Goal: Task Accomplishment & Management: Complete application form

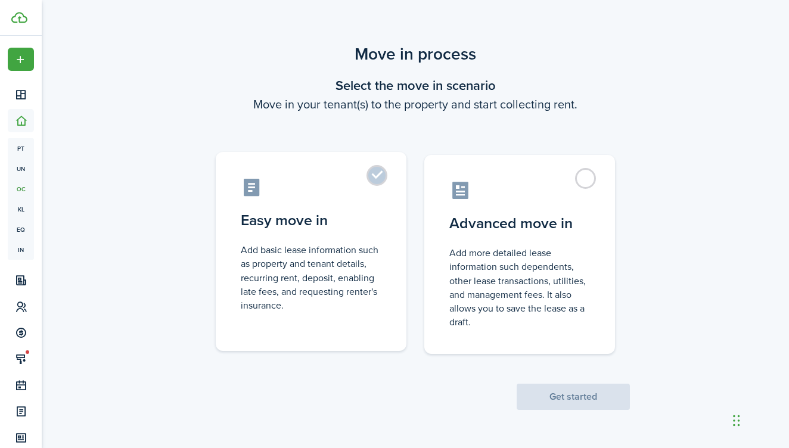
click at [378, 180] on label "Easy move in Add basic lease information such as property and tenant details, r…" at bounding box center [311, 251] width 191 height 199
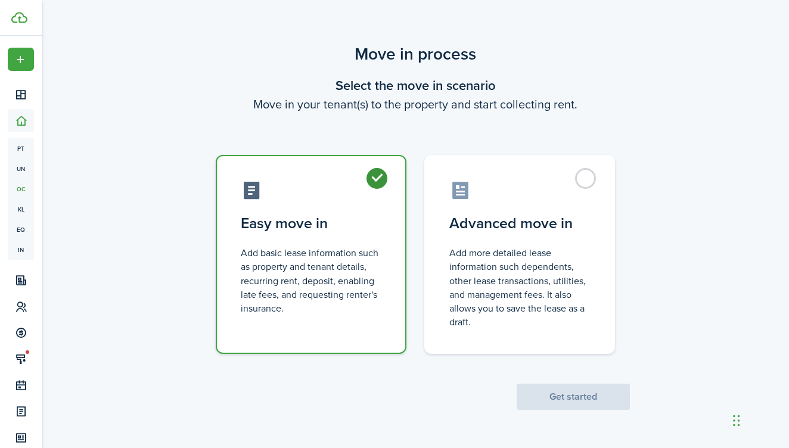
radio input "true"
click at [601, 398] on button "Get started" at bounding box center [573, 397] width 113 height 26
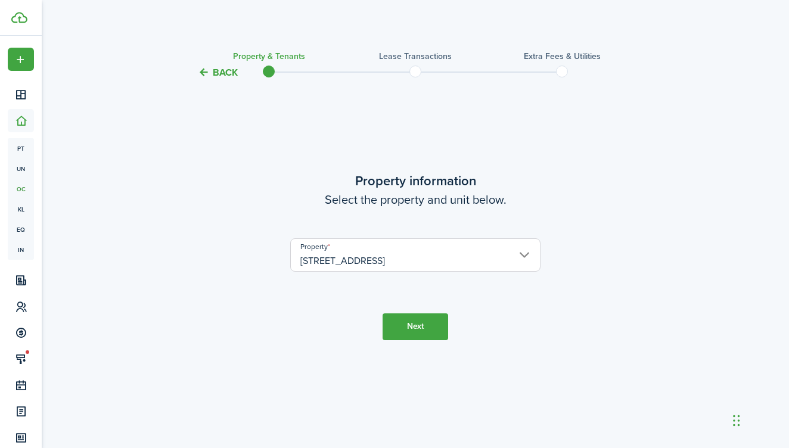
click at [403, 248] on input "[STREET_ADDRESS]" at bounding box center [415, 255] width 250 height 33
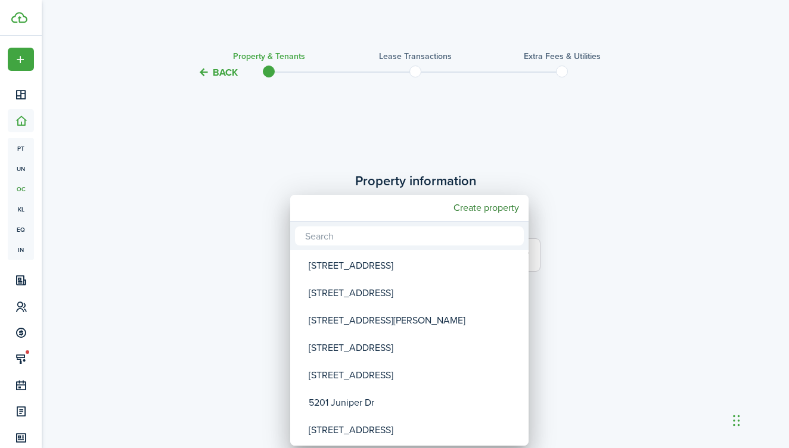
click at [607, 220] on div at bounding box center [395, 224] width 980 height 639
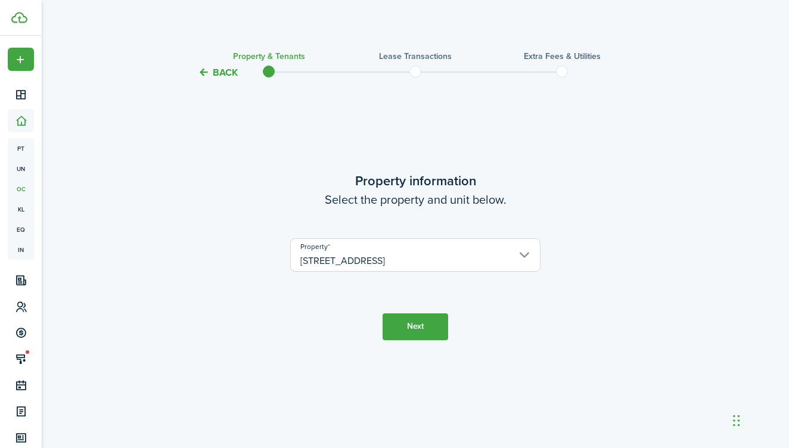
click at [416, 328] on button "Next" at bounding box center [416, 327] width 66 height 27
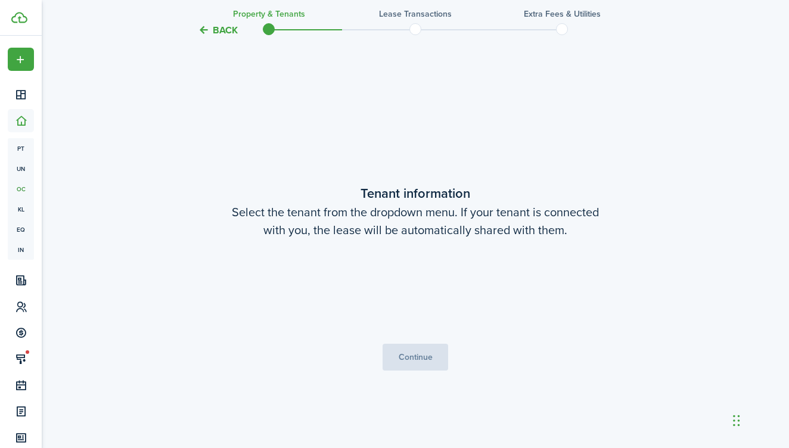
scroll to position [368, 0]
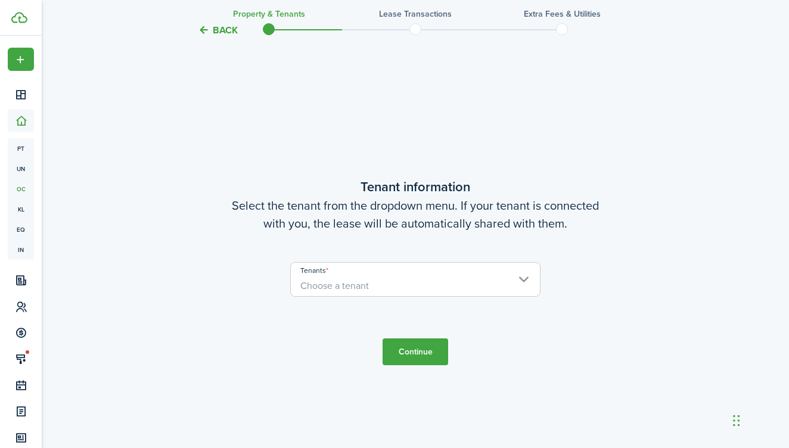
click at [408, 278] on span "Choose a tenant" at bounding box center [415, 286] width 249 height 20
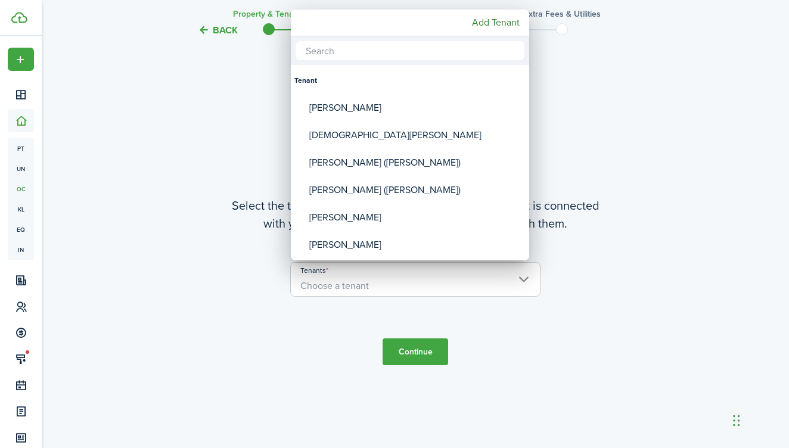
click at [593, 63] on div at bounding box center [395, 224] width 980 height 639
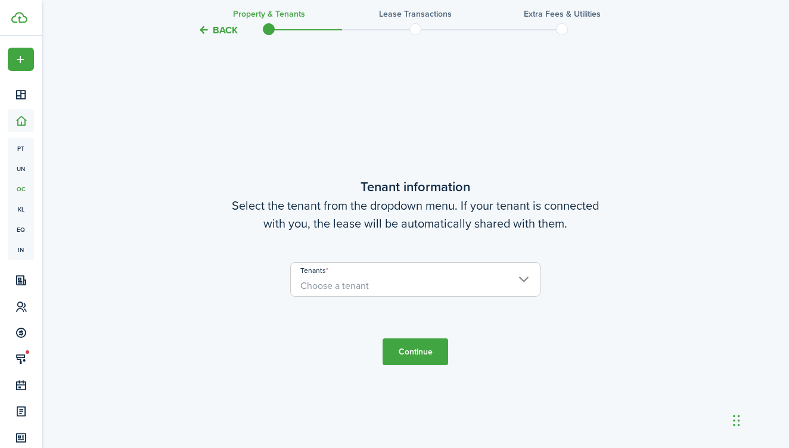
click at [367, 285] on span "Choose a tenant" at bounding box center [335, 286] width 69 height 14
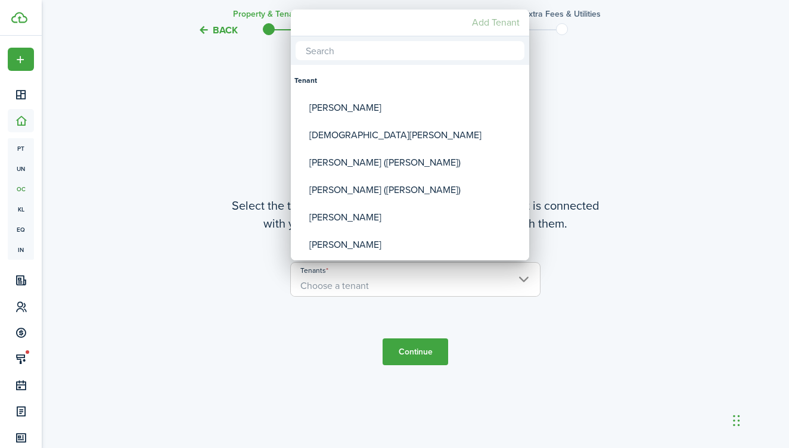
click at [502, 22] on mbsc-button "Add Tenant" at bounding box center [495, 22] width 57 height 21
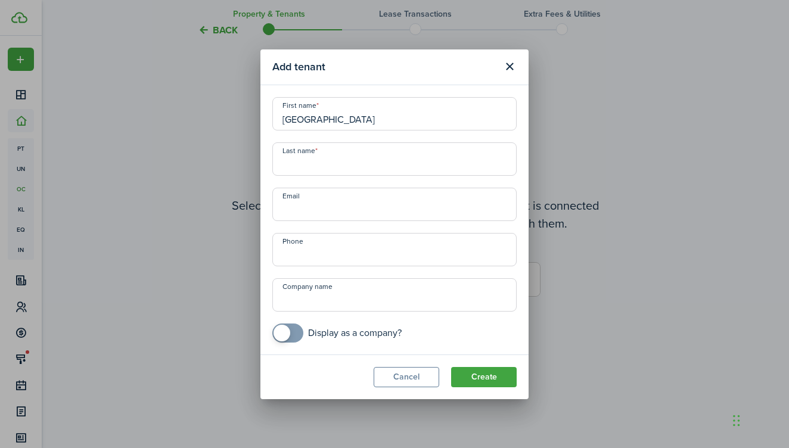
type input "[GEOGRAPHIC_DATA]"
type input "[PERSON_NAME]"
click at [381, 207] on input "Email" at bounding box center [394, 204] width 244 height 33
paste input "[EMAIL_ADDRESS][DOMAIN_NAME]"
type input "[EMAIL_ADDRESS][DOMAIN_NAME]"
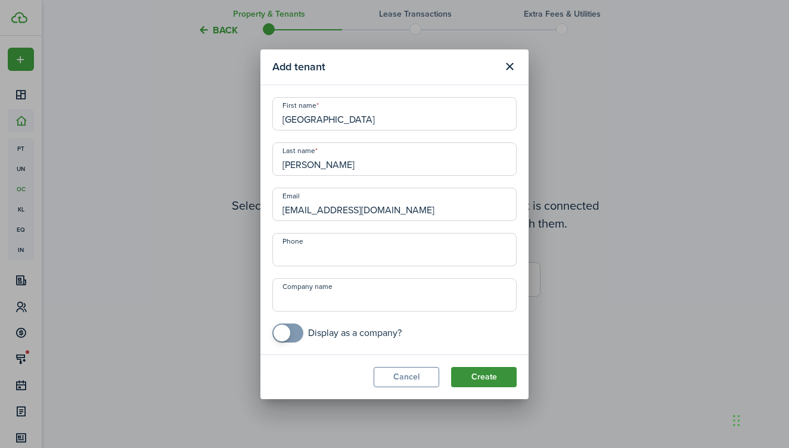
click at [477, 374] on button "Create" at bounding box center [484, 377] width 66 height 20
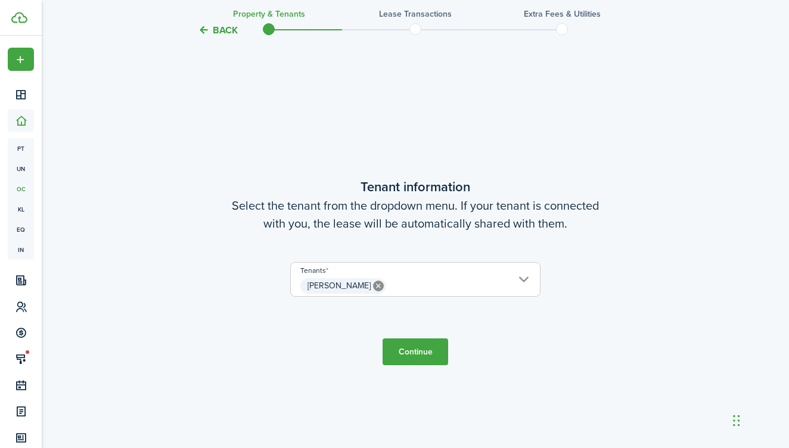
click at [445, 290] on span "[PERSON_NAME]" at bounding box center [415, 286] width 249 height 20
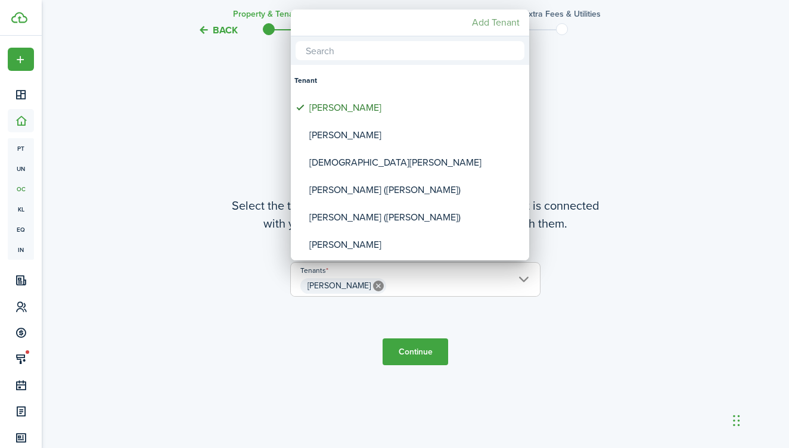
click at [491, 29] on mbsc-button "Add Tenant" at bounding box center [495, 22] width 57 height 21
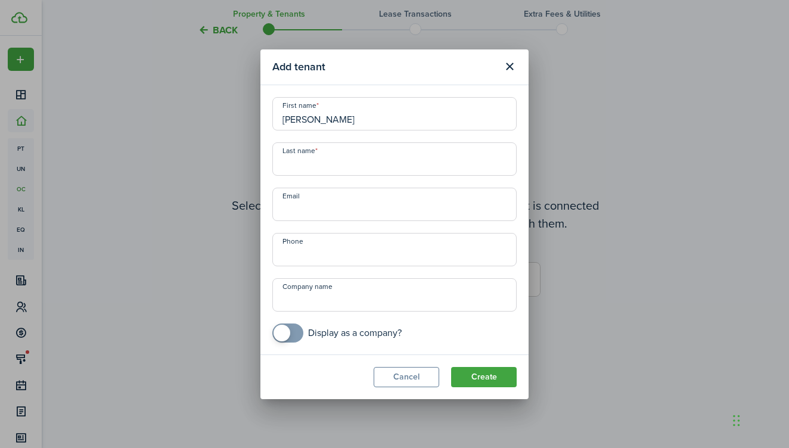
type input "[PERSON_NAME]"
type input "Renes"
paste input "[EMAIL_ADDRESS][DOMAIN_NAME]"
type input "[EMAIL_ADDRESS][DOMAIN_NAME]"
click at [481, 374] on button "Create" at bounding box center [484, 377] width 66 height 20
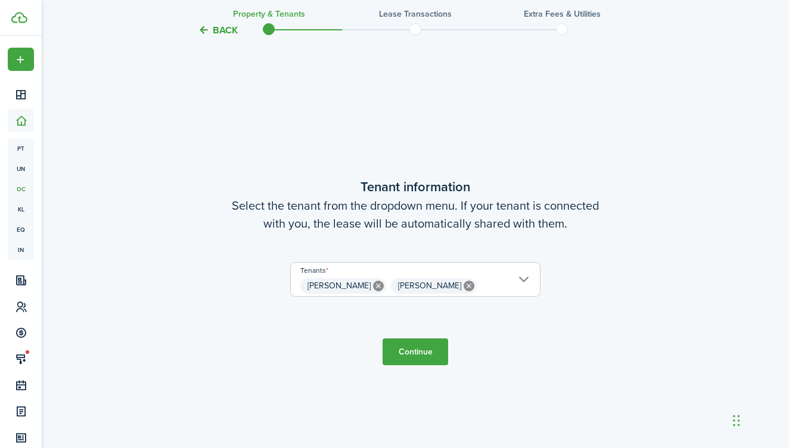
click at [414, 349] on button "Continue" at bounding box center [416, 352] width 66 height 27
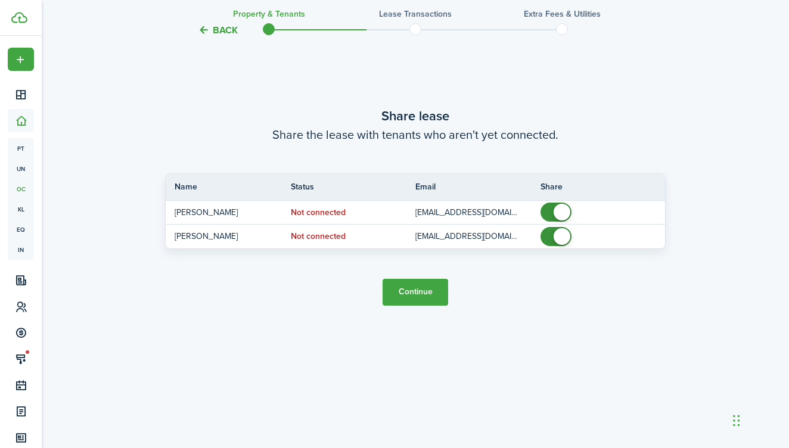
scroll to position [893, 0]
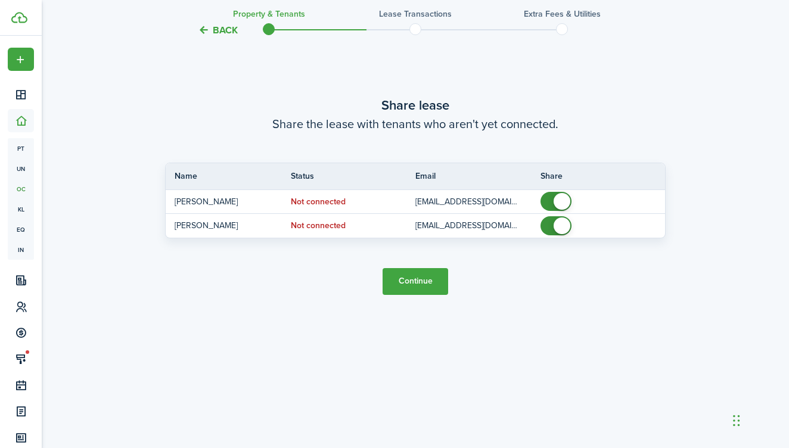
click at [427, 278] on button "Continue" at bounding box center [416, 281] width 66 height 27
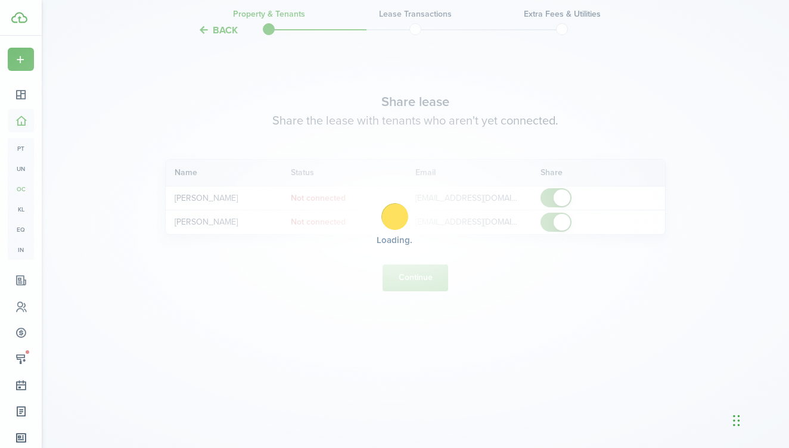
scroll to position [897, 0]
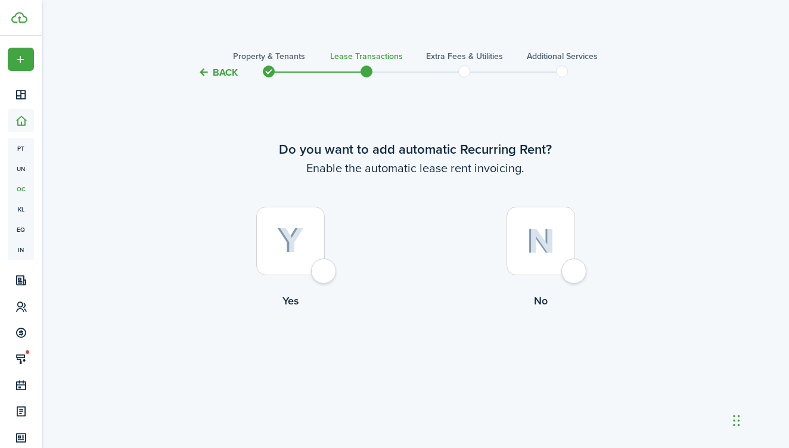
click at [290, 276] on label "Yes" at bounding box center [290, 261] width 250 height 108
radio input "true"
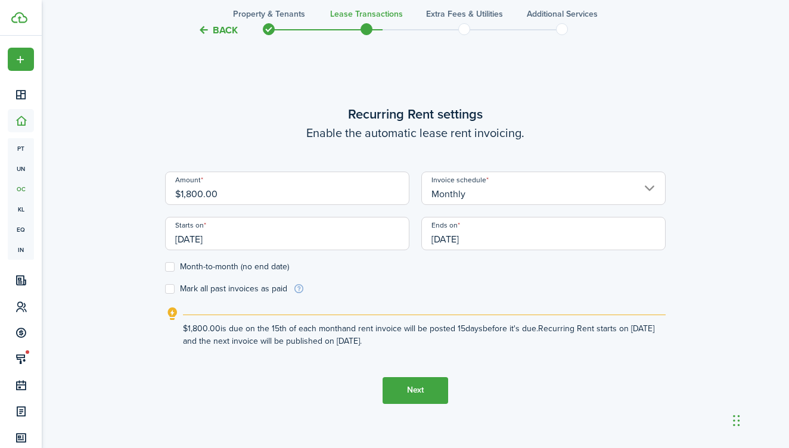
scroll to position [389, 0]
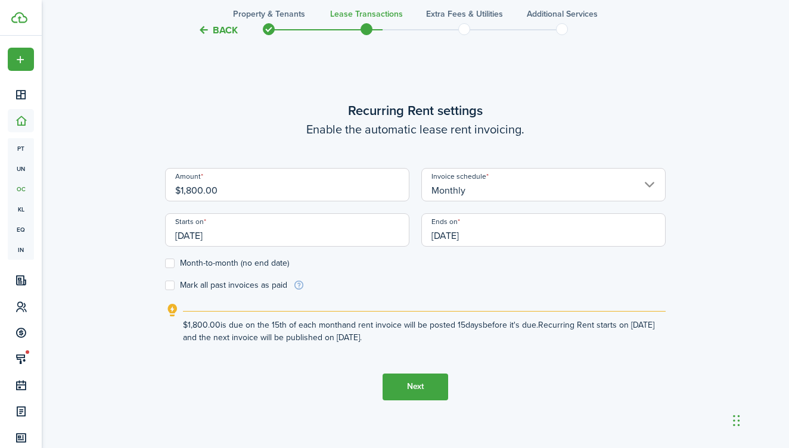
click at [273, 193] on input "$1,800.00" at bounding box center [287, 184] width 244 height 33
click at [280, 233] on input "[DATE]" at bounding box center [287, 229] width 244 height 33
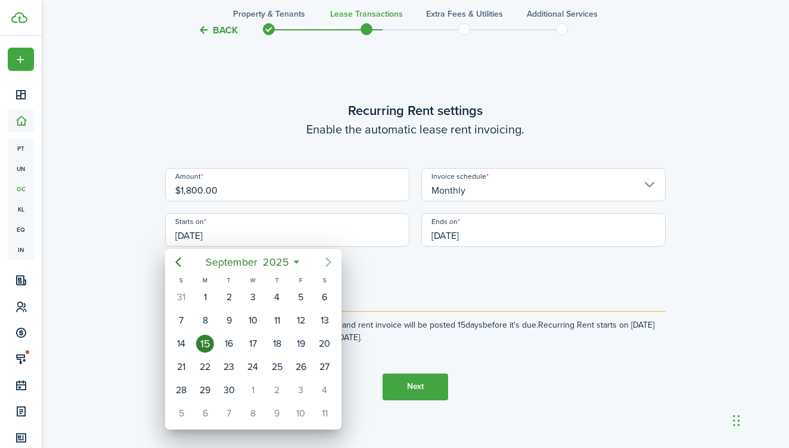
click at [330, 262] on icon "Next page" at bounding box center [328, 263] width 5 height 10
click at [329, 262] on icon "Next page" at bounding box center [328, 262] width 14 height 14
click at [325, 298] on div "1" at bounding box center [325, 298] width 18 height 18
type input "[DATE]"
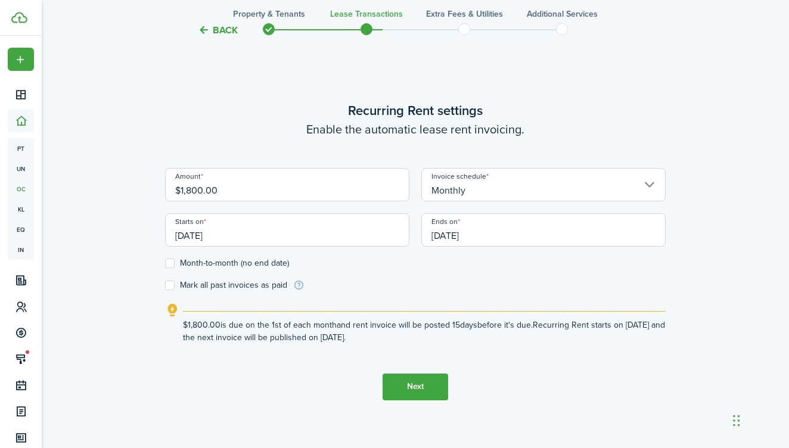
click at [474, 240] on input "[DATE]" at bounding box center [544, 229] width 244 height 33
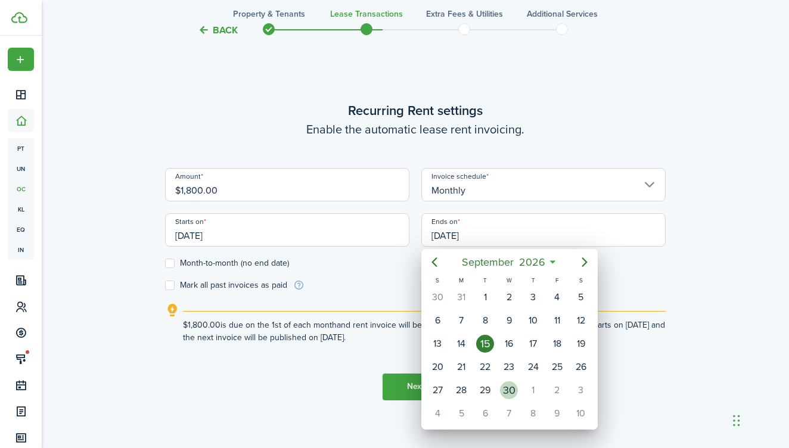
click at [510, 398] on div "30" at bounding box center [509, 391] width 18 height 18
type input "[DATE]"
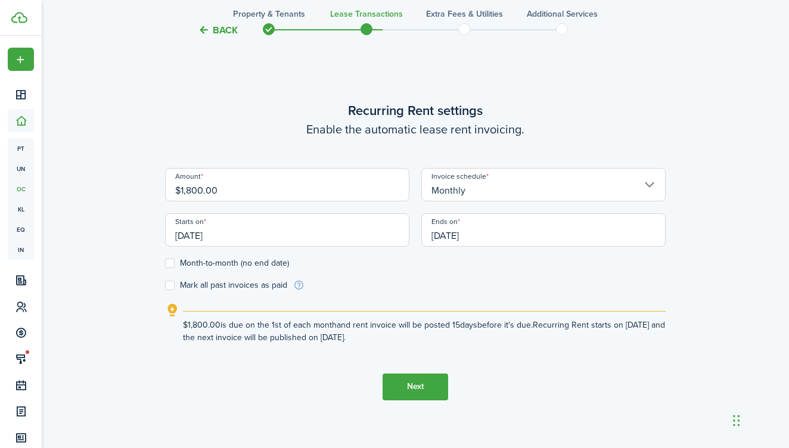
click at [414, 397] on button "Next" at bounding box center [416, 387] width 66 height 27
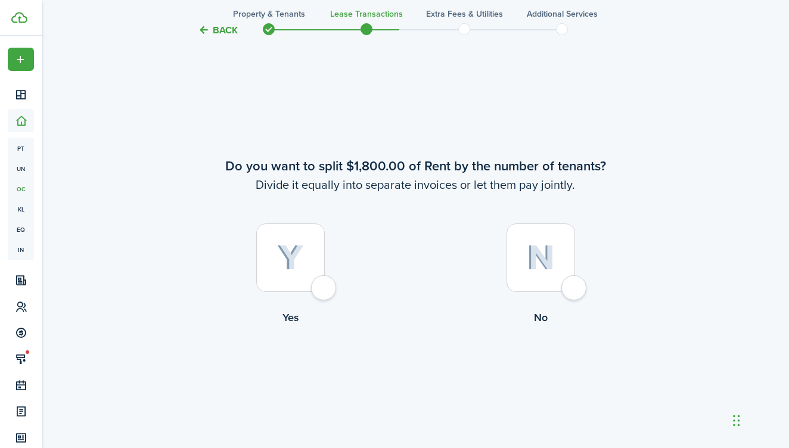
scroll to position [817, 0]
click at [324, 275] on div at bounding box center [290, 256] width 69 height 69
radio input "true"
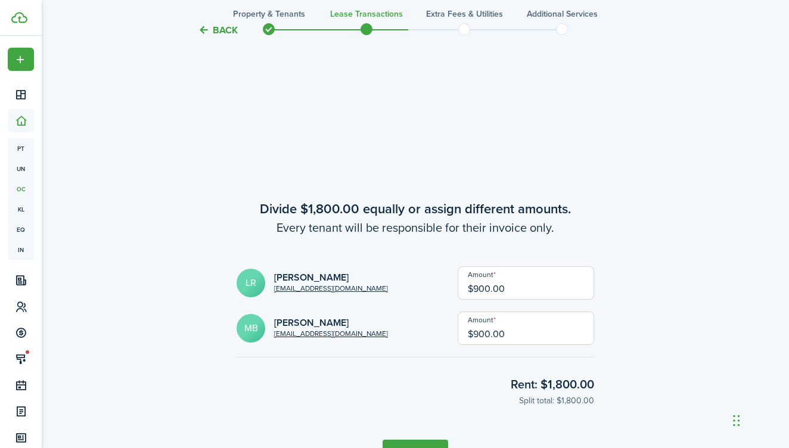
scroll to position [1265, 0]
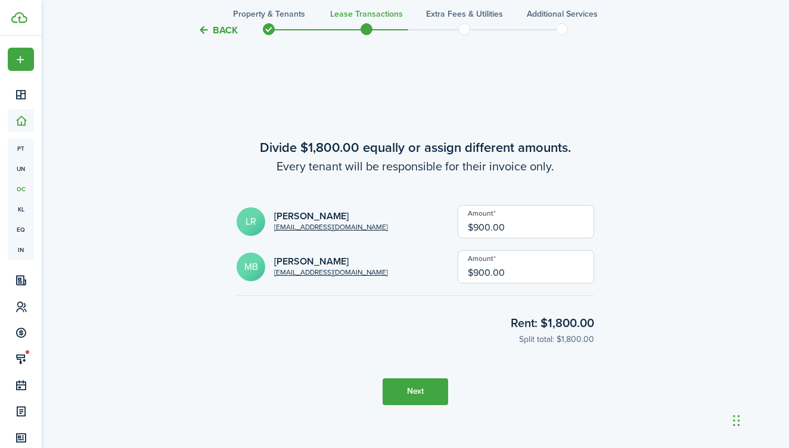
click at [431, 393] on button "Next" at bounding box center [416, 392] width 66 height 27
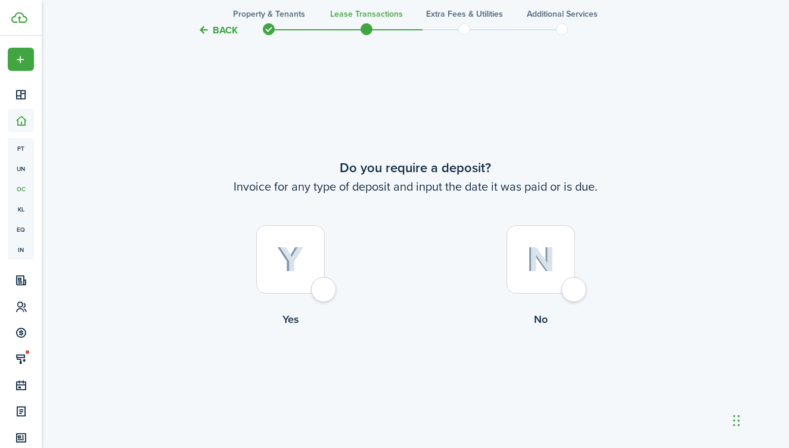
scroll to position [1714, 0]
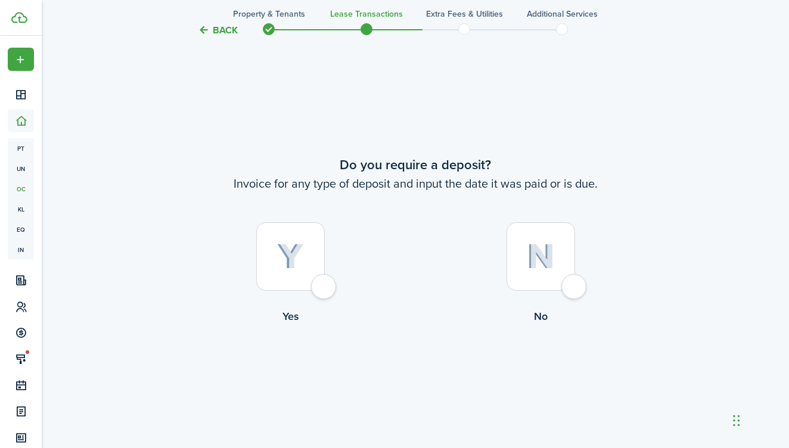
click at [575, 280] on div at bounding box center [541, 256] width 69 height 69
radio input "true"
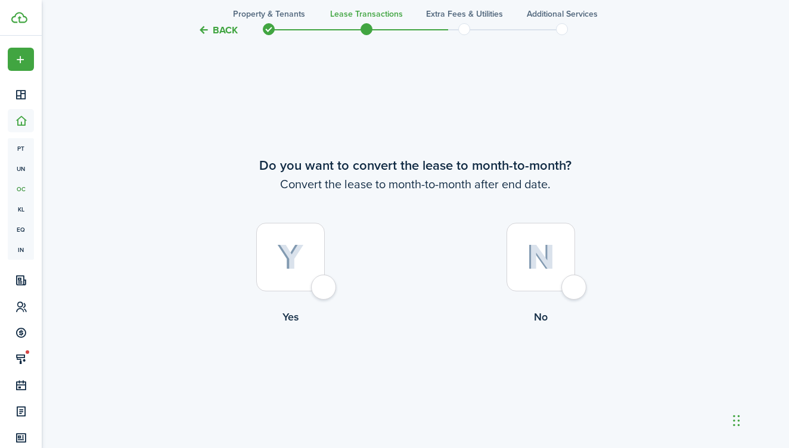
scroll to position [2162, 0]
click at [541, 263] on img at bounding box center [541, 257] width 28 height 26
radio input "true"
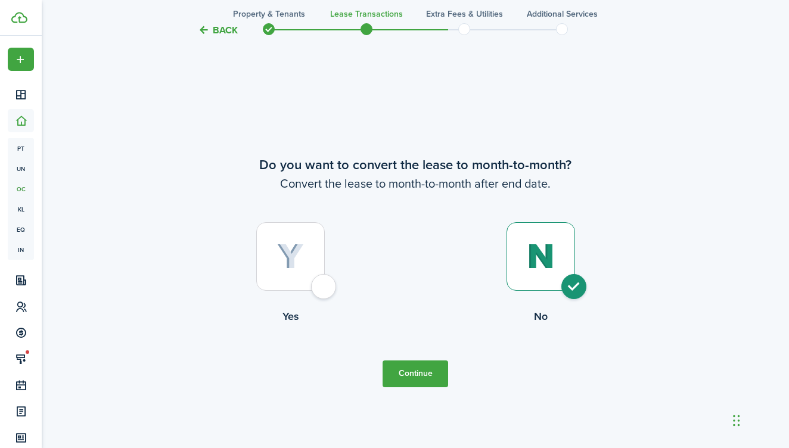
click at [407, 372] on button "Continue" at bounding box center [416, 374] width 66 height 27
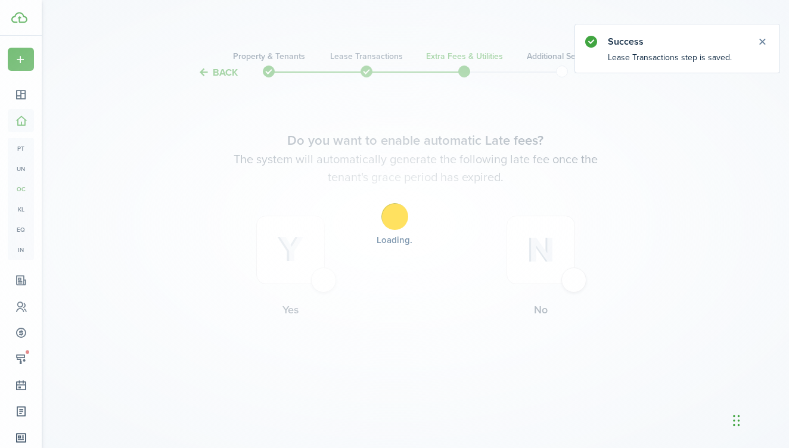
scroll to position [0, 0]
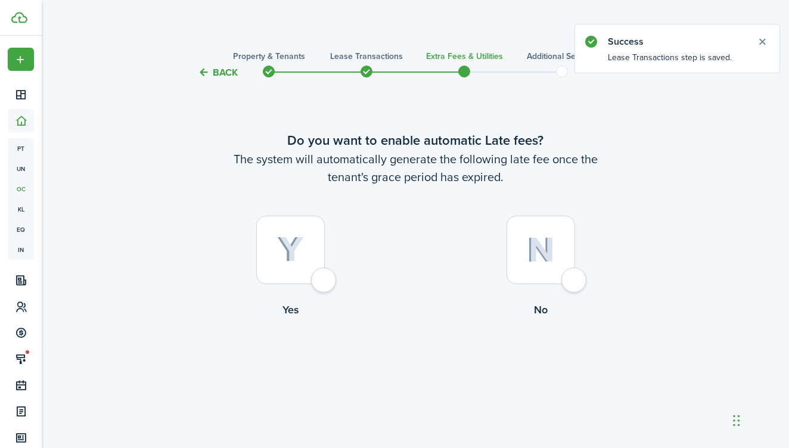
click at [318, 281] on div at bounding box center [290, 250] width 69 height 69
radio input "true"
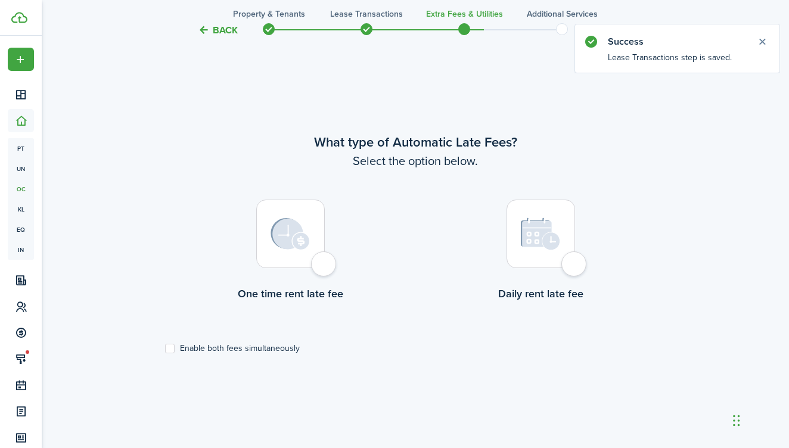
click at [302, 259] on div at bounding box center [290, 234] width 69 height 69
radio input "true"
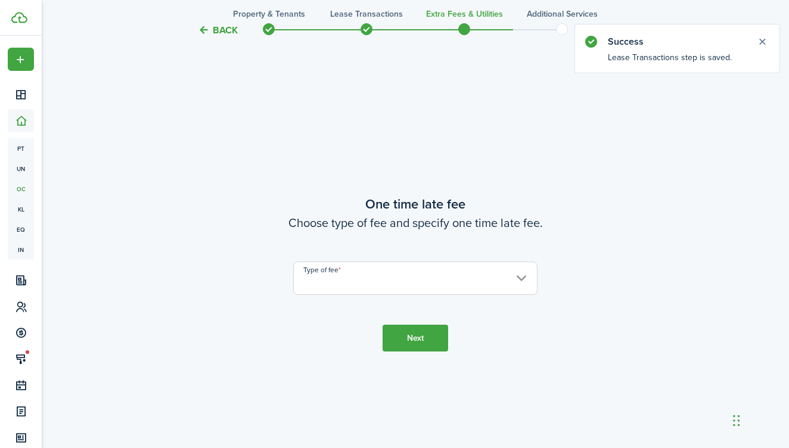
scroll to position [817, 0]
click at [423, 282] on input "Type of fee" at bounding box center [415, 276] width 244 height 33
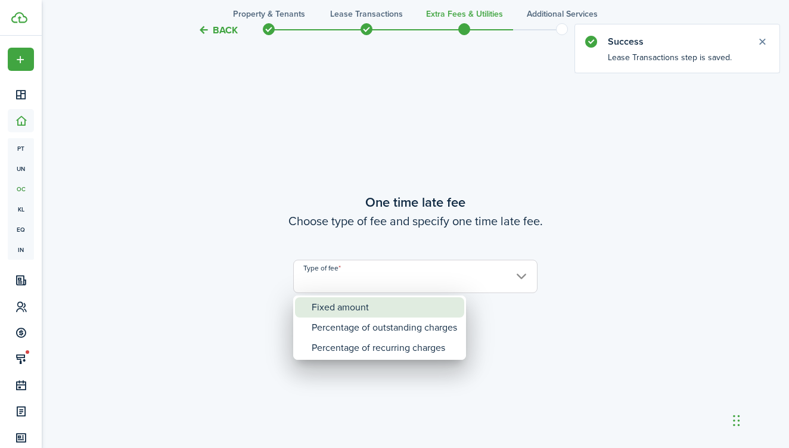
click at [405, 302] on div "Fixed amount" at bounding box center [384, 308] width 145 height 20
type input "Fixed amount"
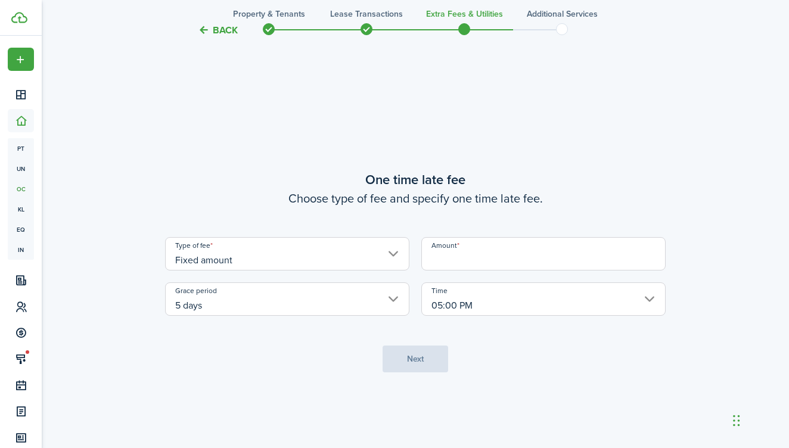
click at [455, 262] on input "Amount" at bounding box center [544, 253] width 244 height 33
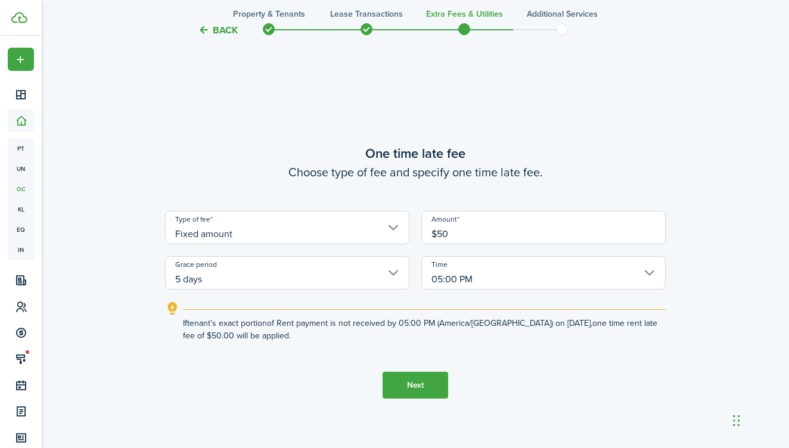
type input "$50.00"
click at [575, 180] on wizard-step-header-description "Choose type of fee and specify one time late fee." at bounding box center [415, 172] width 501 height 18
click at [426, 384] on button "Next" at bounding box center [416, 385] width 66 height 27
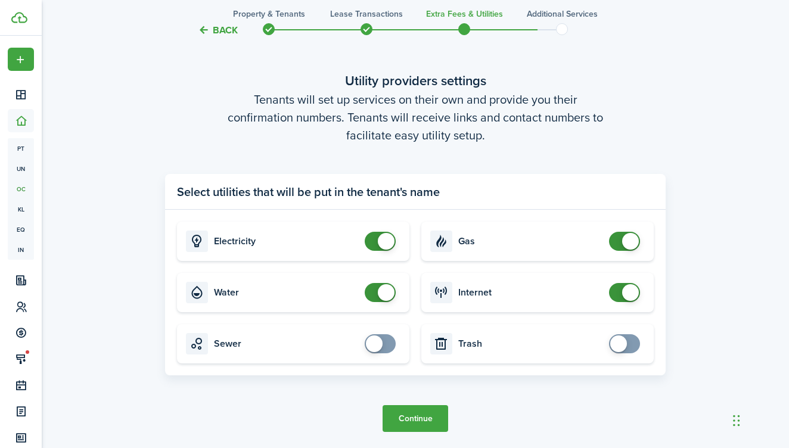
scroll to position [1295, 0]
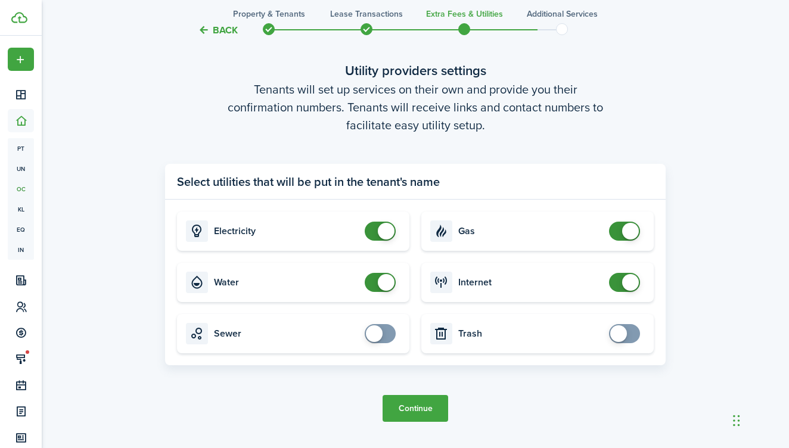
checkbox input "false"
click at [386, 240] on span at bounding box center [380, 231] width 12 height 19
checkbox input "false"
click at [383, 284] on span at bounding box center [386, 282] width 17 height 17
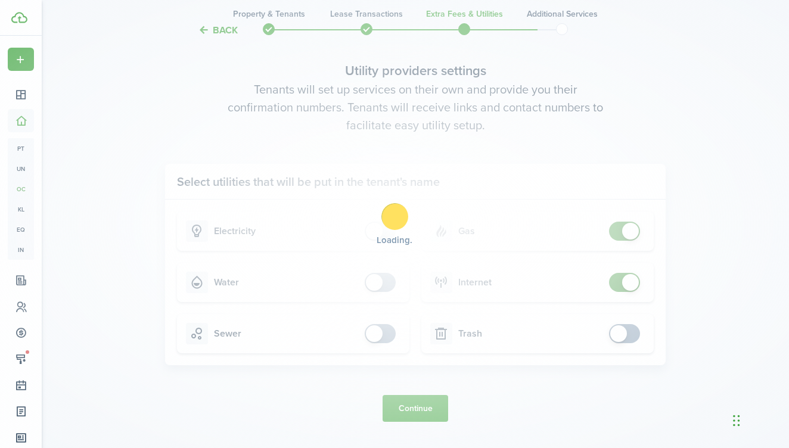
click at [621, 234] on div "Loading" at bounding box center [394, 224] width 789 height 448
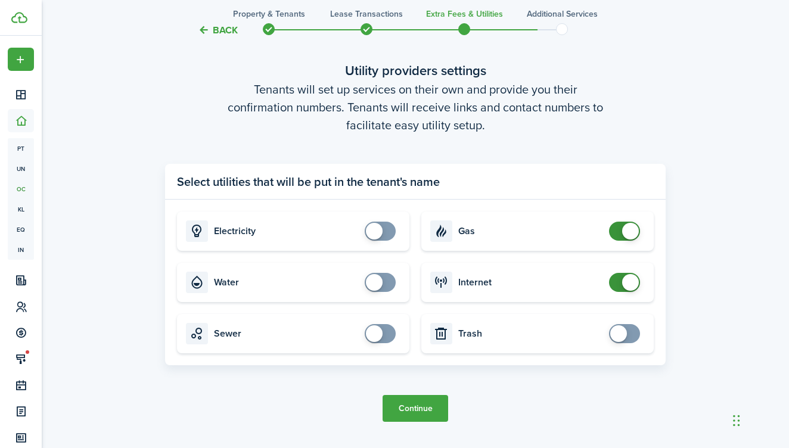
checkbox input "false"
click at [629, 231] on span at bounding box center [631, 231] width 17 height 17
checkbox input "false"
click at [623, 280] on span at bounding box center [631, 282] width 17 height 17
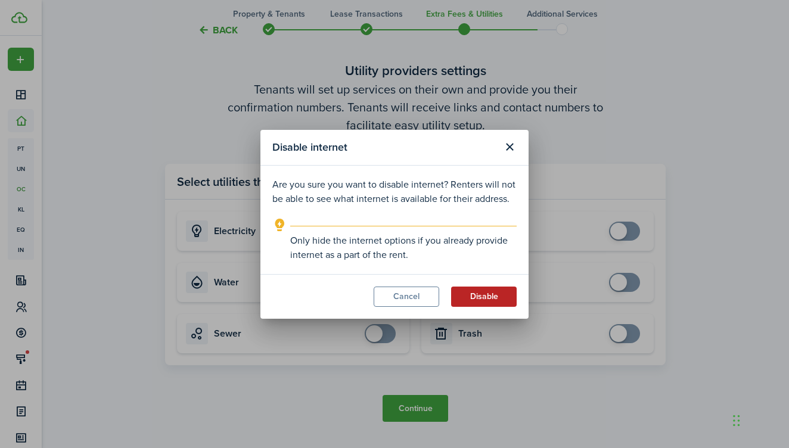
click at [489, 303] on button "Disable" at bounding box center [484, 297] width 66 height 20
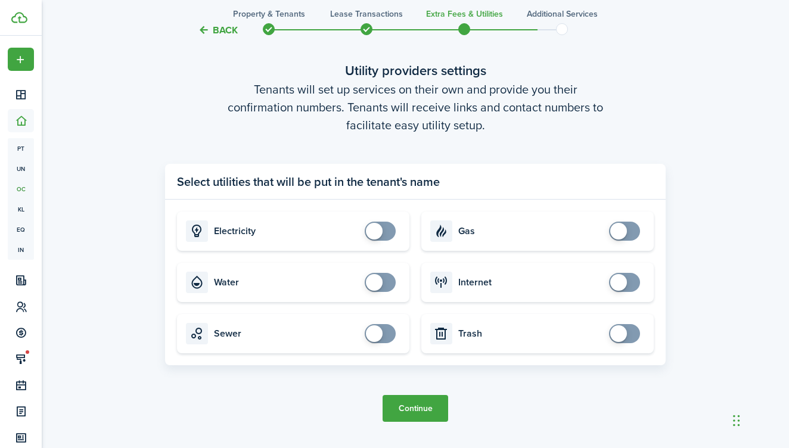
click at [426, 409] on button "Continue" at bounding box center [416, 408] width 66 height 27
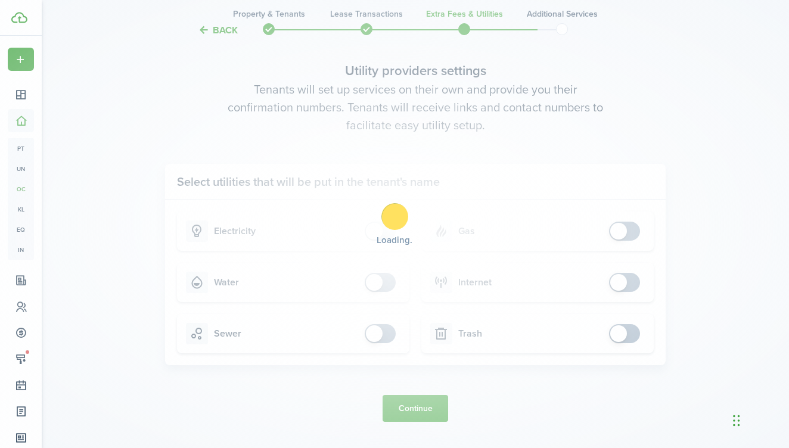
scroll to position [0, 0]
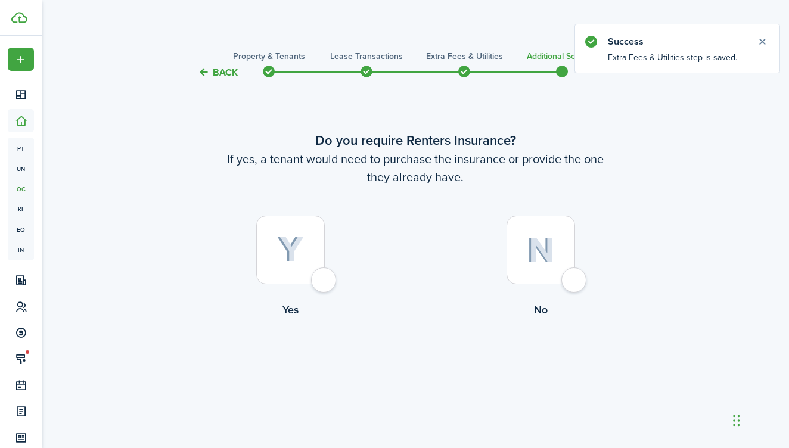
click at [546, 241] on img at bounding box center [541, 250] width 28 height 26
radio input "true"
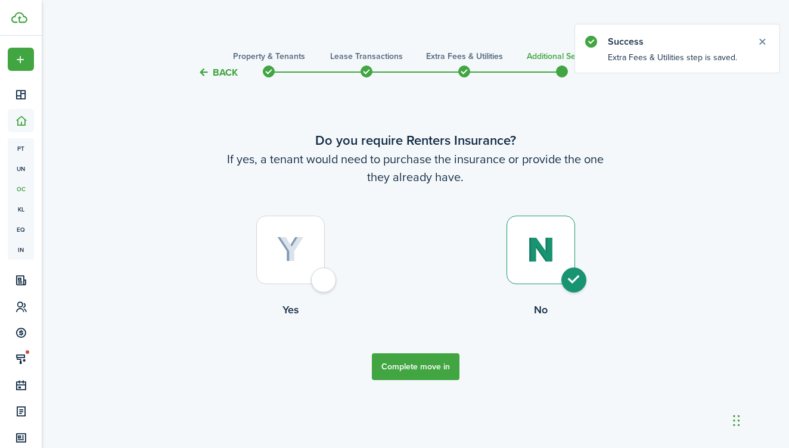
click at [420, 358] on button "Complete move in" at bounding box center [416, 367] width 88 height 27
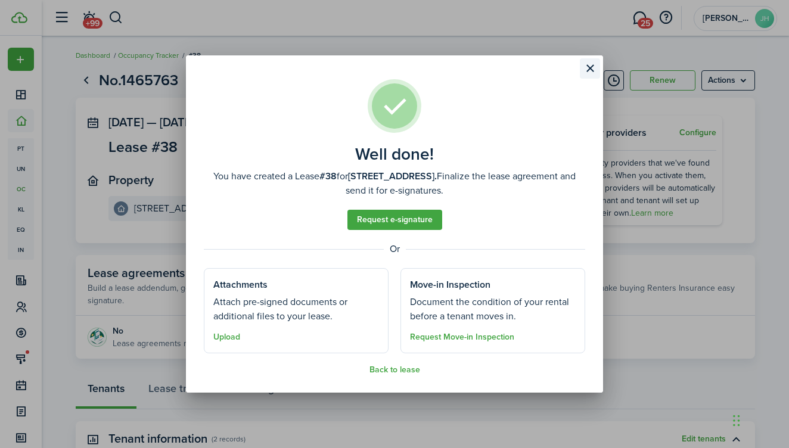
click at [593, 68] on button "Close modal" at bounding box center [590, 68] width 20 height 20
